Goal: Task Accomplishment & Management: Use online tool/utility

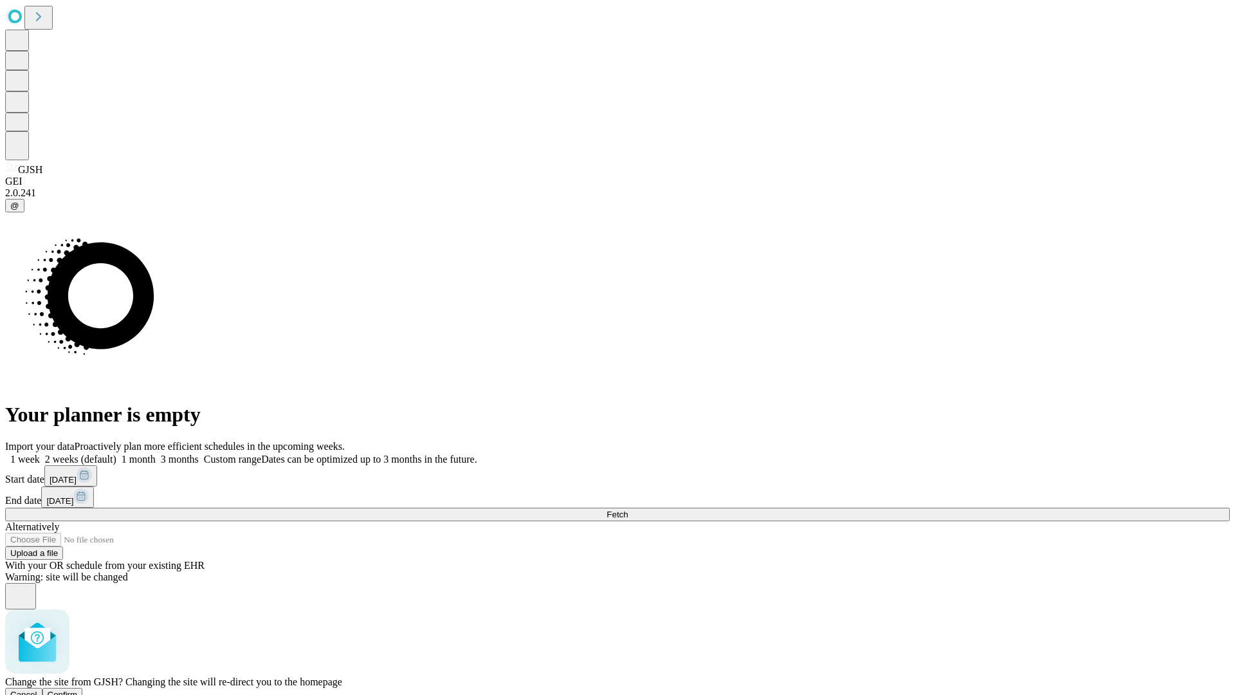
click at [78, 689] on span "Confirm" at bounding box center [63, 694] width 30 height 10
click at [40, 453] on label "1 week" at bounding box center [22, 458] width 35 height 11
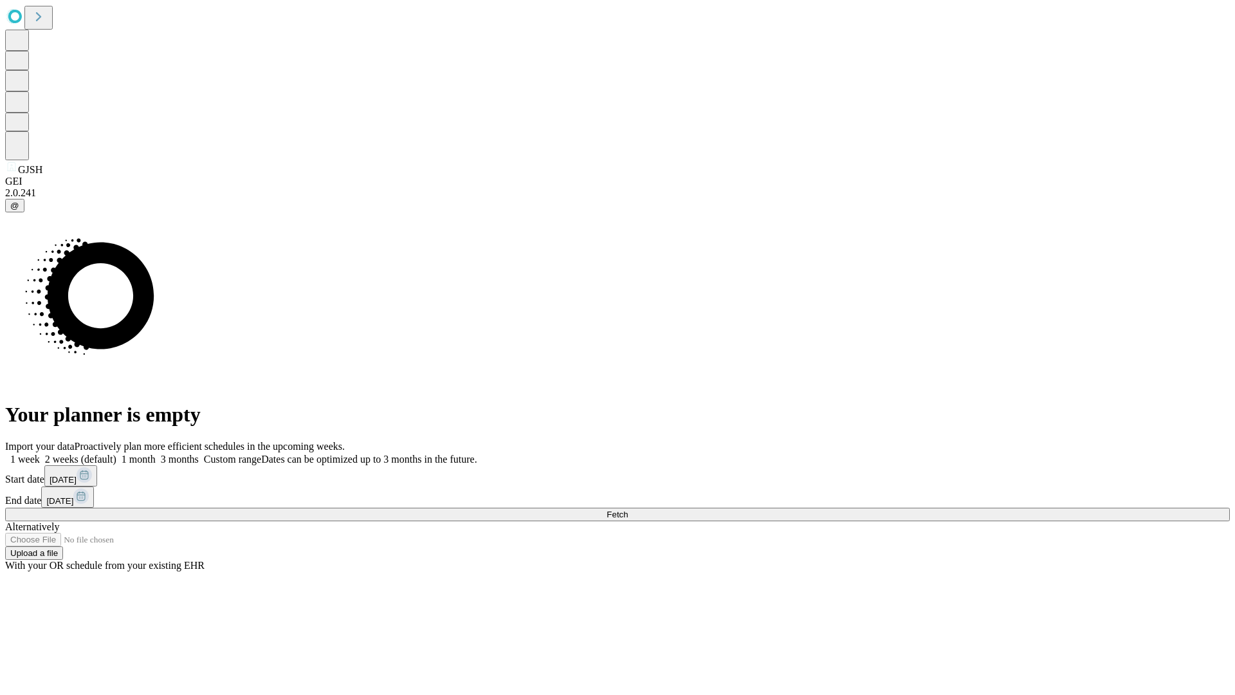
click at [628, 509] on span "Fetch" at bounding box center [617, 514] width 21 height 10
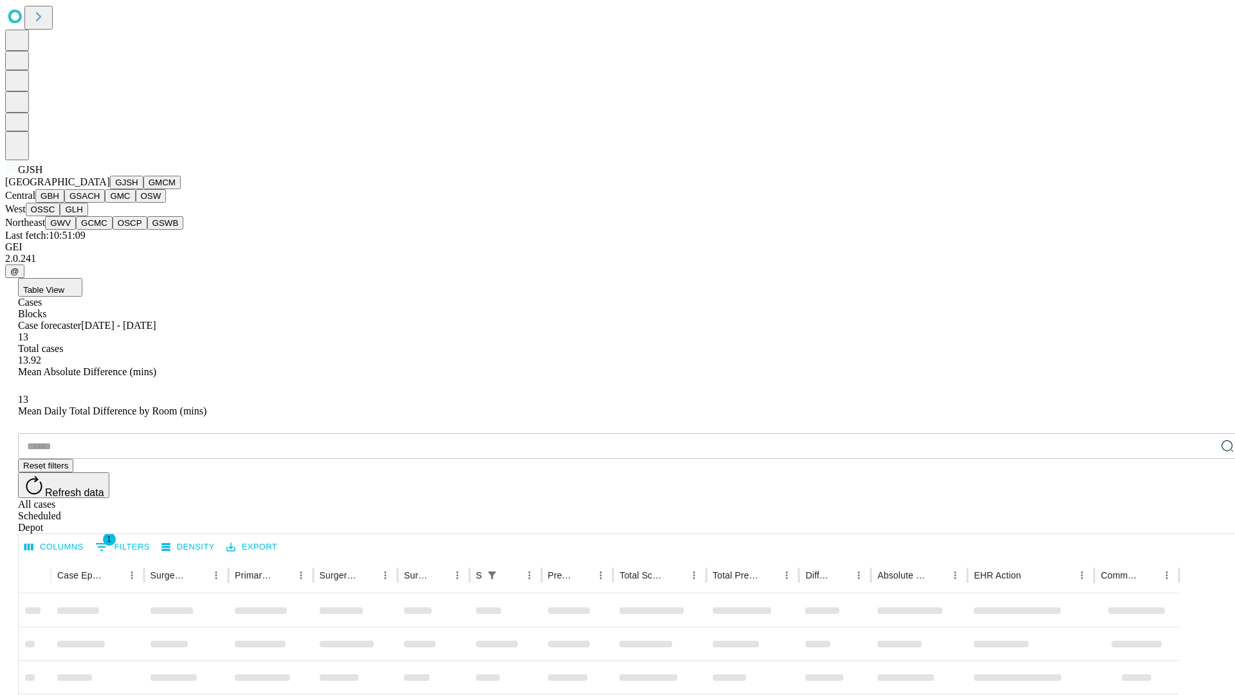
click at [143, 189] on button "GMCM" at bounding box center [161, 183] width 37 height 14
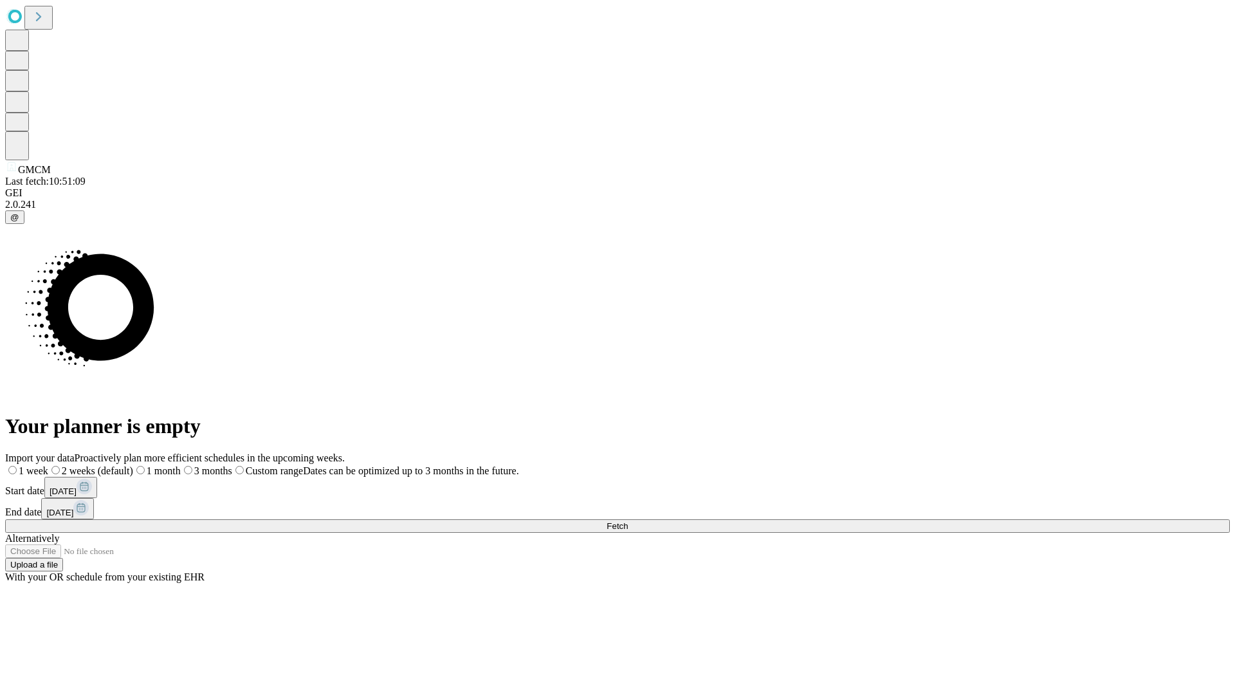
click at [48, 465] on label "1 week" at bounding box center [26, 470] width 43 height 11
click at [628, 521] on span "Fetch" at bounding box center [617, 526] width 21 height 10
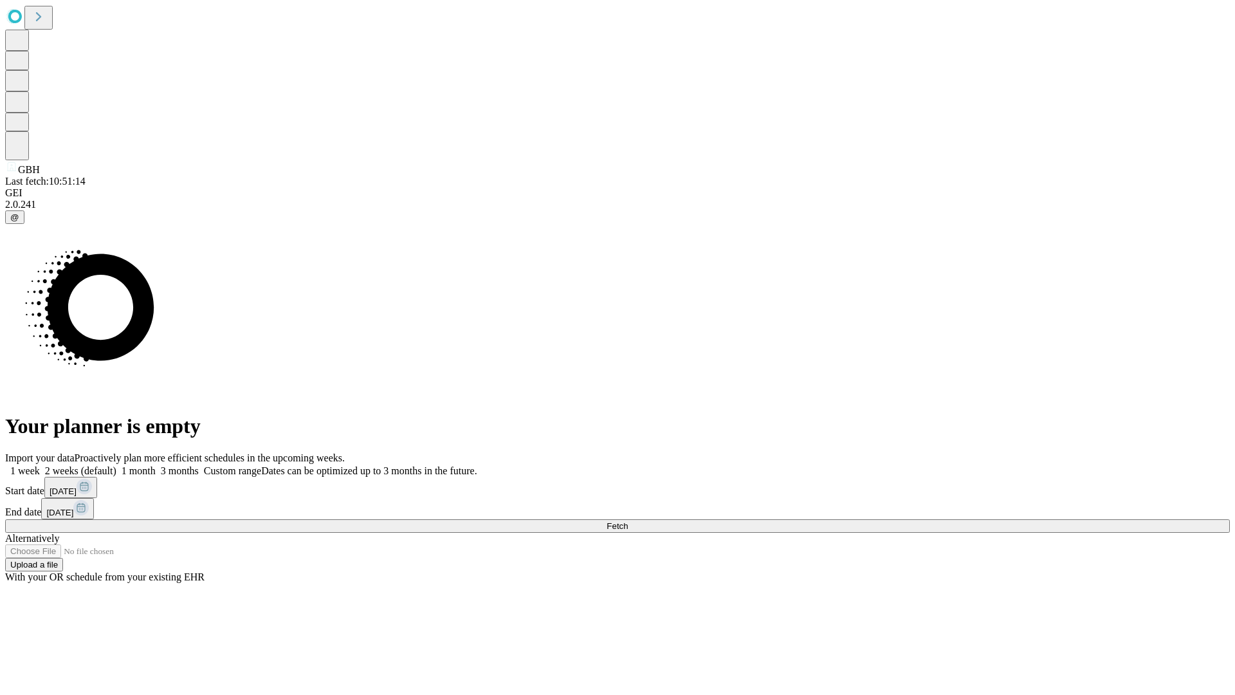
click at [40, 465] on label "1 week" at bounding box center [22, 470] width 35 height 11
click at [628, 521] on span "Fetch" at bounding box center [617, 526] width 21 height 10
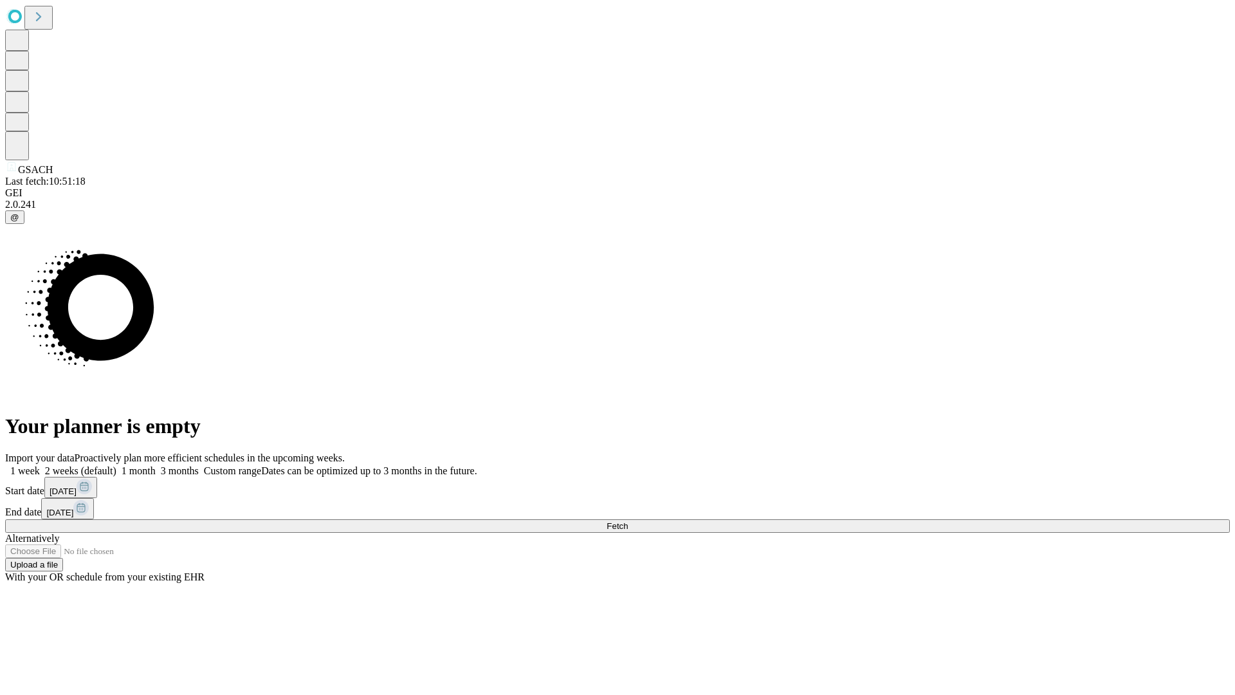
click at [40, 465] on label "1 week" at bounding box center [22, 470] width 35 height 11
click at [628, 521] on span "Fetch" at bounding box center [617, 526] width 21 height 10
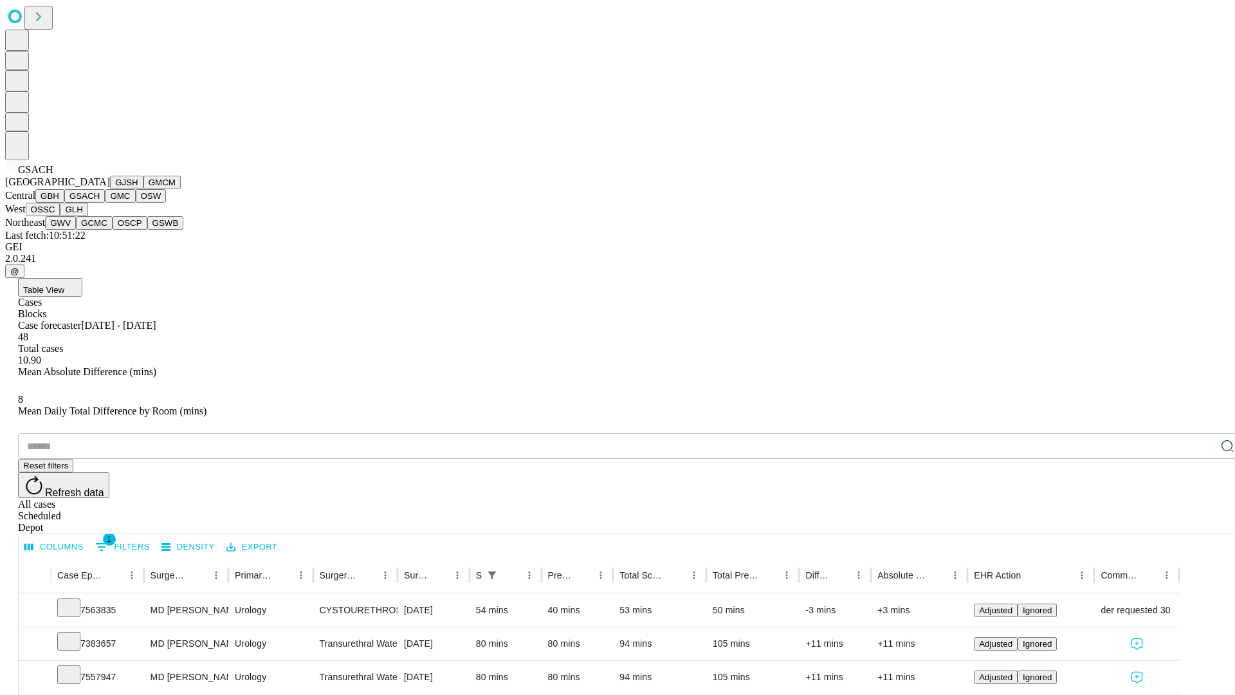
click at [105, 203] on button "GMC" at bounding box center [120, 196] width 30 height 14
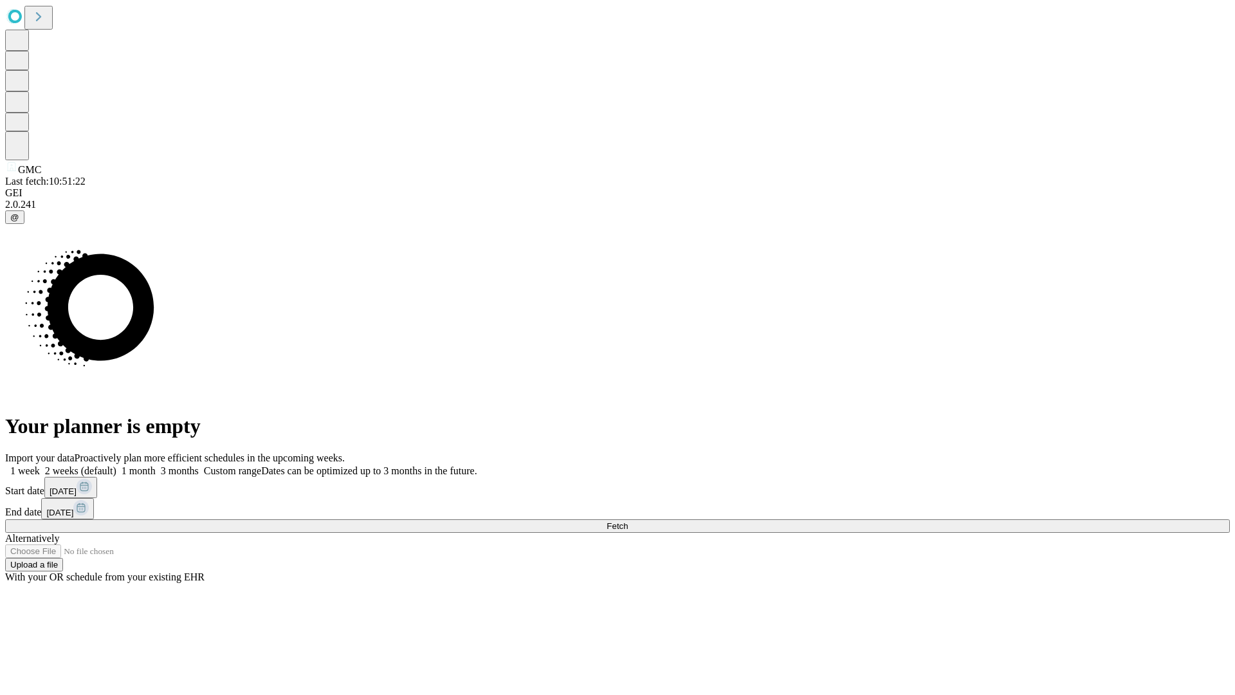
click at [40, 465] on label "1 week" at bounding box center [22, 470] width 35 height 11
click at [628, 521] on span "Fetch" at bounding box center [617, 526] width 21 height 10
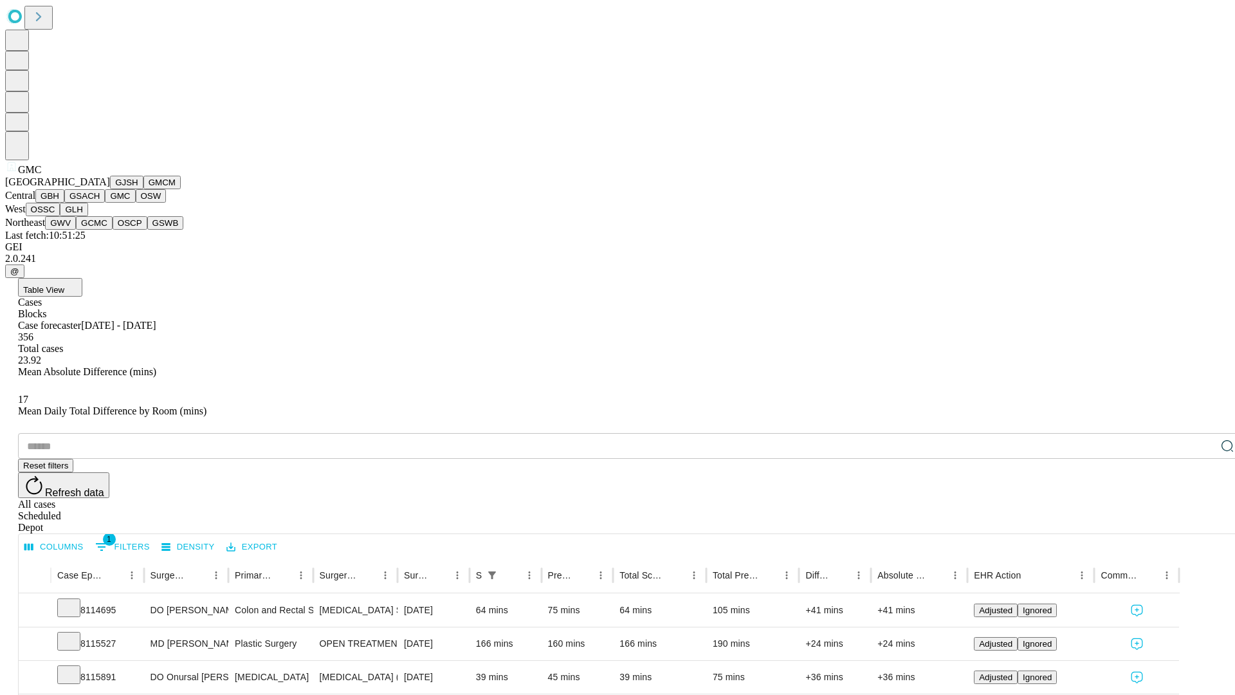
click at [136, 203] on button "OSW" at bounding box center [151, 196] width 31 height 14
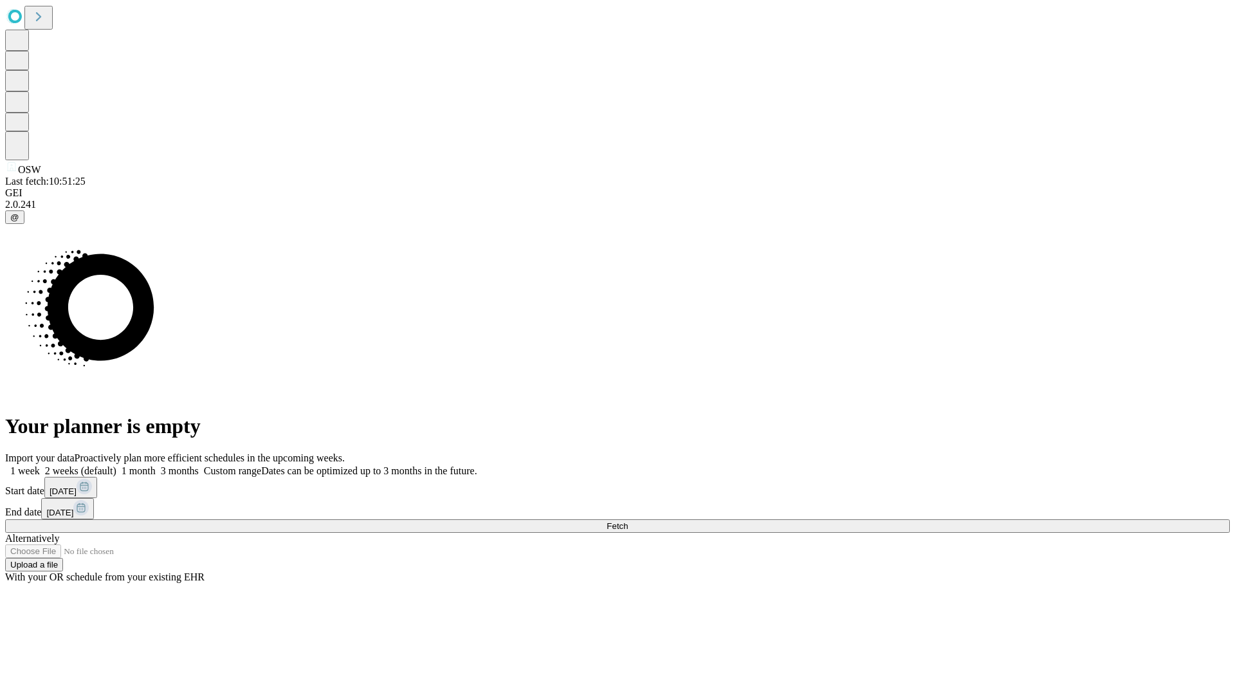
click at [40, 465] on label "1 week" at bounding box center [22, 470] width 35 height 11
click at [628, 521] on span "Fetch" at bounding box center [617, 526] width 21 height 10
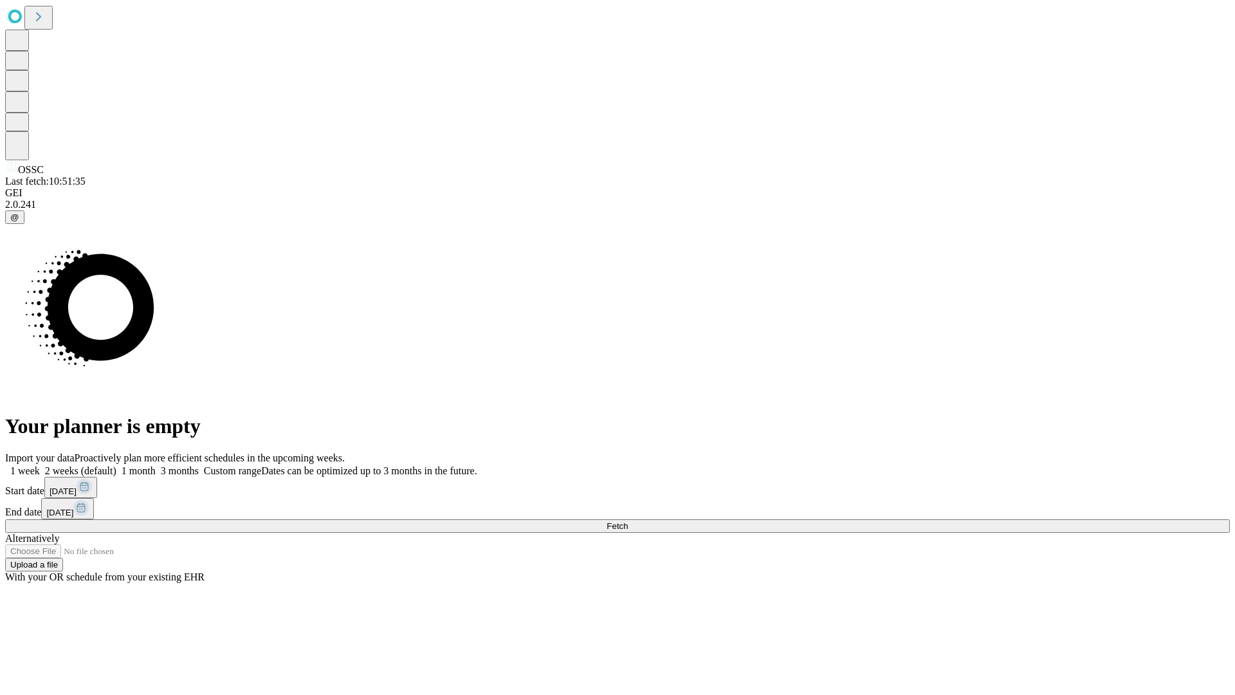
click at [40, 465] on label "1 week" at bounding box center [22, 470] width 35 height 11
click at [628, 521] on span "Fetch" at bounding box center [617, 526] width 21 height 10
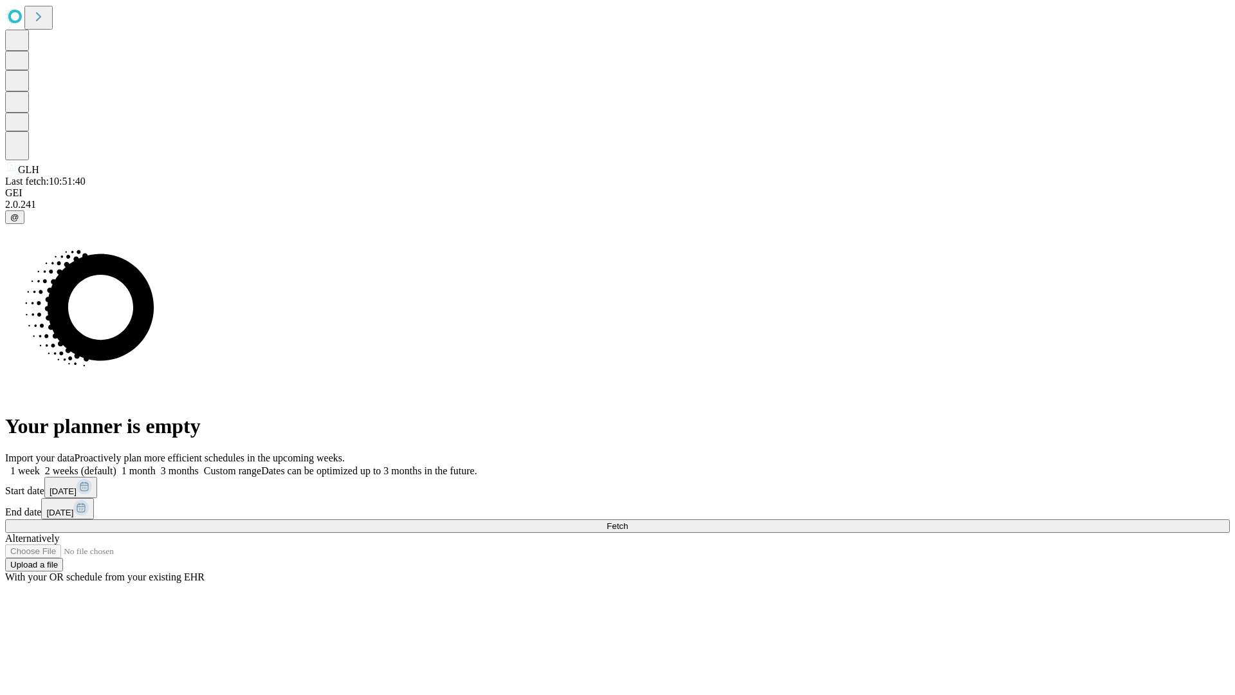
click at [40, 465] on label "1 week" at bounding box center [22, 470] width 35 height 11
click at [628, 521] on span "Fetch" at bounding box center [617, 526] width 21 height 10
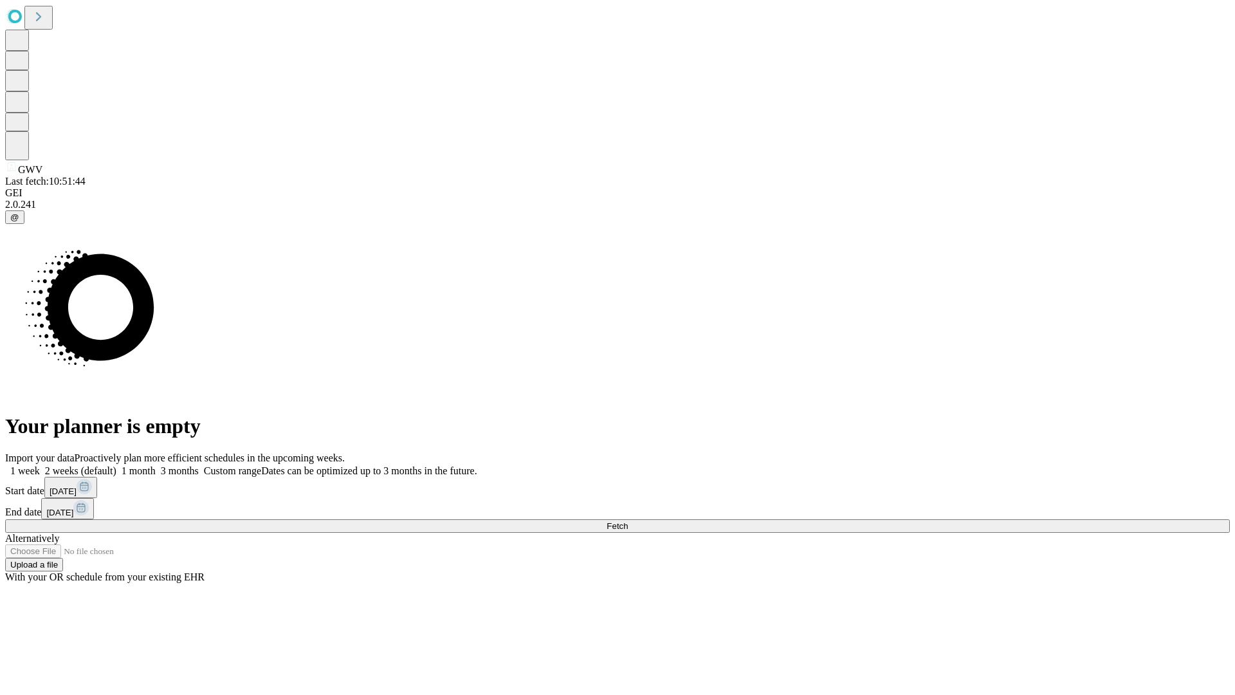
click at [40, 465] on label "1 week" at bounding box center [22, 470] width 35 height 11
click at [628, 521] on span "Fetch" at bounding box center [617, 526] width 21 height 10
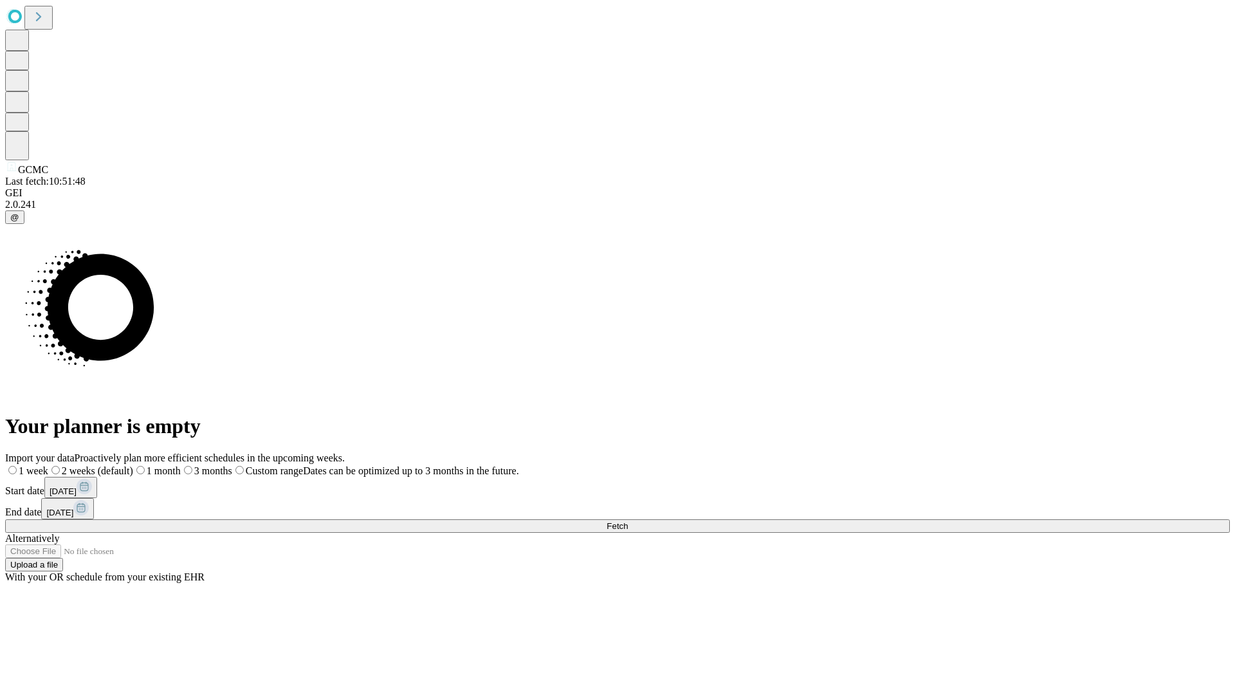
click at [48, 465] on label "1 week" at bounding box center [26, 470] width 43 height 11
click at [628, 521] on span "Fetch" at bounding box center [617, 526] width 21 height 10
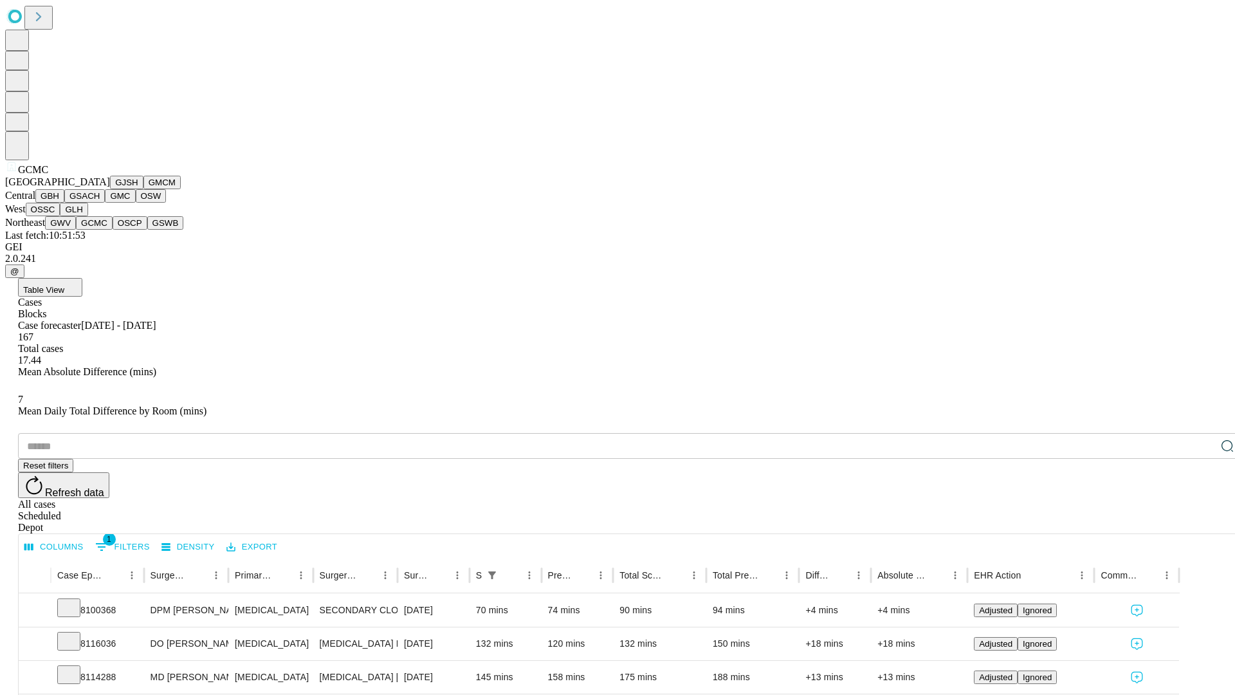
click at [113, 230] on button "OSCP" at bounding box center [130, 223] width 35 height 14
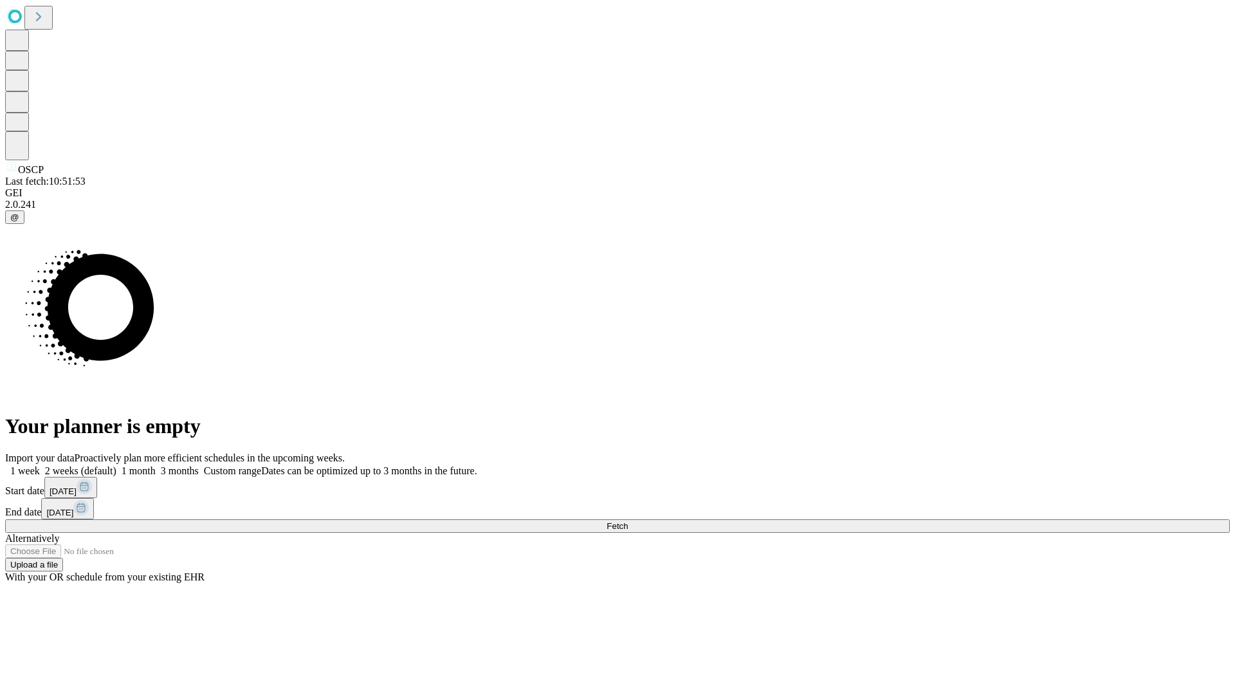
click at [40, 465] on label "1 week" at bounding box center [22, 470] width 35 height 11
click at [628, 521] on span "Fetch" at bounding box center [617, 526] width 21 height 10
